Goal: Task Accomplishment & Management: Manage account settings

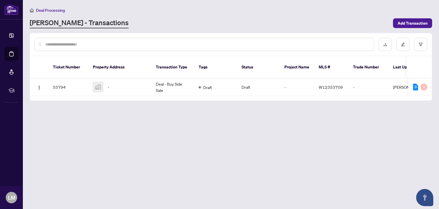
click at [90, 78] on td "-" at bounding box center [119, 86] width 63 height 17
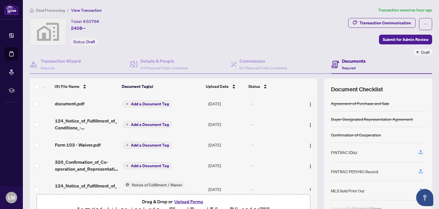
click at [80, 103] on span "document.pdf" at bounding box center [69, 103] width 29 height 7
click at [81, 102] on span "document.pdf" at bounding box center [69, 103] width 29 height 7
click at [84, 104] on div "document.pdf" at bounding box center [87, 103] width 64 height 7
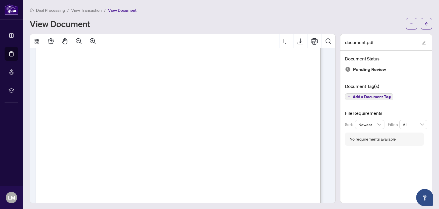
scroll to position [29, 0]
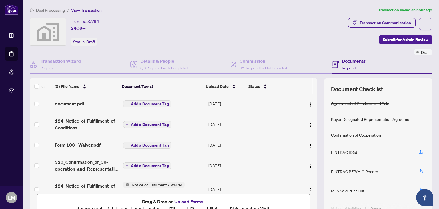
click at [86, 122] on span "124_Notice_of_Fulfillment_of_Conditions_-_Agreement_of_Purchase_and_Sale_-_A_-_…" at bounding box center [87, 124] width 64 height 14
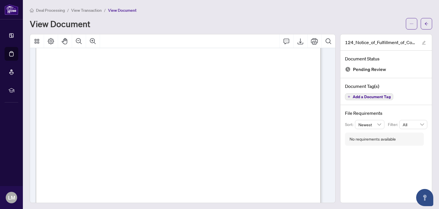
scroll to position [58, 0]
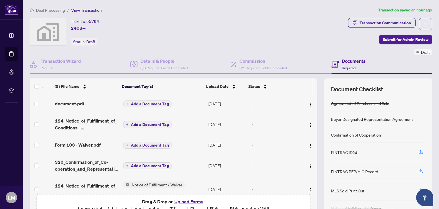
click at [250, 104] on td "-" at bounding box center [276, 103] width 53 height 18
click at [93, 147] on td "Form 103 - Waiver.pdf" at bounding box center [87, 145] width 68 height 18
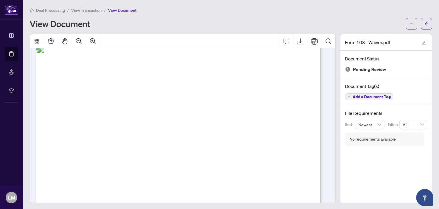
scroll to position [7, 0]
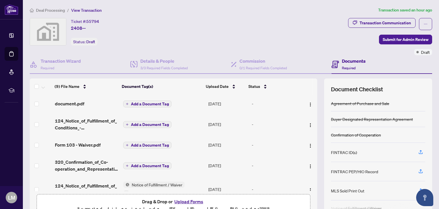
click at [223, 40] on div "Ticket #: 55794 2408-- Status: Draft" at bounding box center [188, 31] width 316 height 27
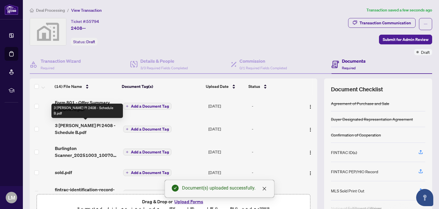
click at [74, 128] on div "(14) File Name Document Tag(s) Upload Date Status (14) File Name Document Tag(s…" at bounding box center [174, 134] width 288 height 113
click at [81, 127] on span "3 [PERSON_NAME] Pl 2408 - Schedule B.pdf" at bounding box center [87, 129] width 64 height 14
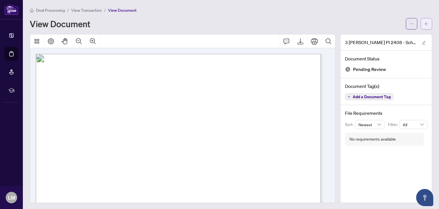
click at [425, 24] on icon "arrow-left" at bounding box center [426, 23] width 3 height 3
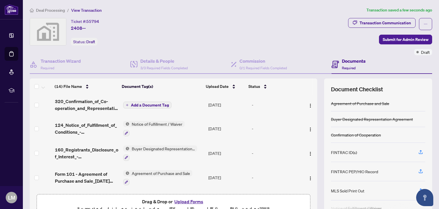
scroll to position [212, 0]
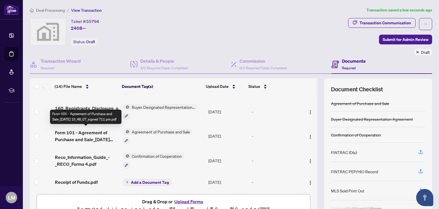
click at [87, 133] on span "Form 101 - Agreement of Purchase and Sale_[DATE] 15_48_07_signed 711 pm.pdf" at bounding box center [87, 136] width 64 height 14
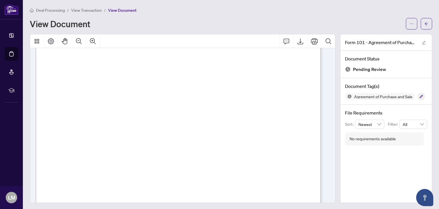
scroll to position [2876, 0]
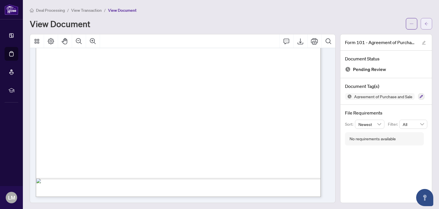
click at [425, 25] on icon "arrow-left" at bounding box center [427, 24] width 4 height 4
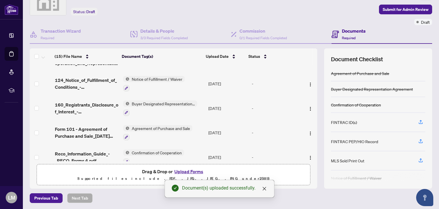
scroll to position [208, 0]
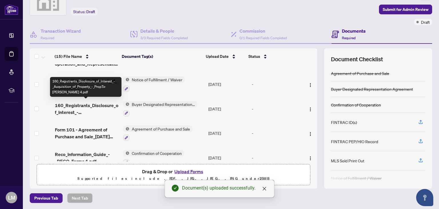
click at [93, 106] on div "(15) File Name Document Tag(s) Upload Date Status (15) File Name Document Tag(s…" at bounding box center [174, 104] width 288 height 113
click at [79, 104] on span "160_Registrants_Disclosure_of_Interest_-_Acquisition_of_Property_-_PropTx-[PERS…" at bounding box center [87, 109] width 64 height 14
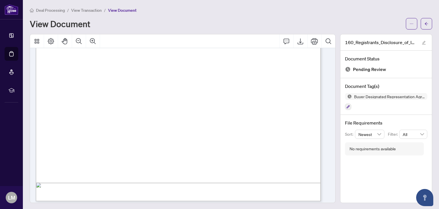
scroll to position [226, 0]
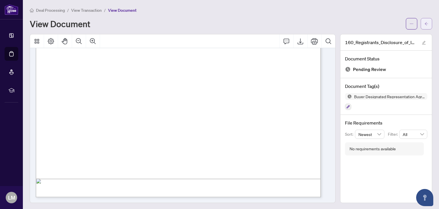
click at [425, 24] on icon "arrow-left" at bounding box center [427, 24] width 4 height 4
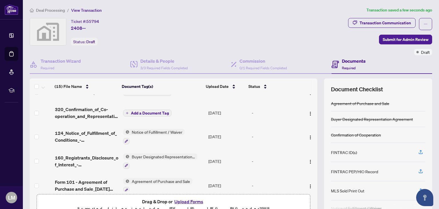
scroll to position [235, 0]
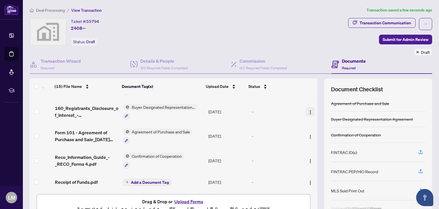
click at [308, 111] on img "button" at bounding box center [310, 112] width 5 height 5
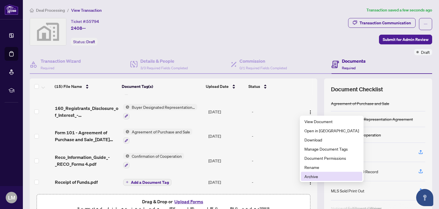
click at [309, 174] on span "Archive" at bounding box center [332, 176] width 55 height 6
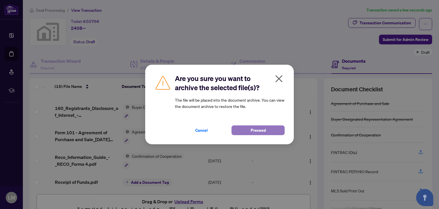
click at [267, 129] on button "Proceed" at bounding box center [258, 130] width 53 height 10
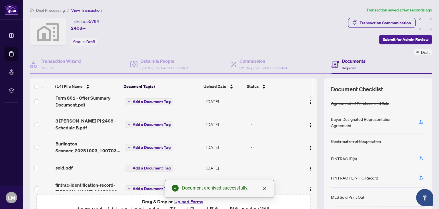
scroll to position [12, 0]
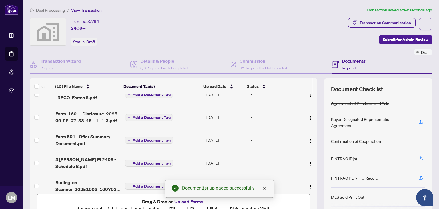
click at [244, 40] on div "Ticket #: 55794 2408-- Status: Draft" at bounding box center [188, 31] width 316 height 27
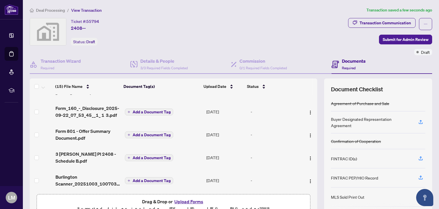
scroll to position [0, 0]
